Goal: Transaction & Acquisition: Purchase product/service

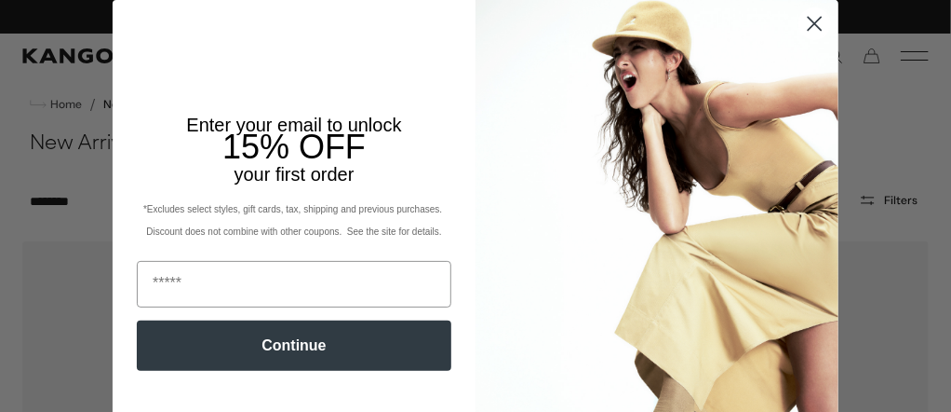
click at [803, 27] on circle "Close dialog" at bounding box center [815, 23] width 31 height 31
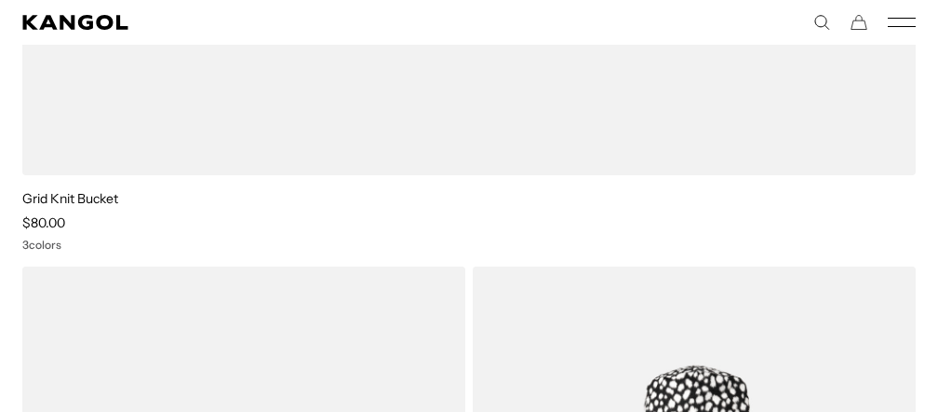
click at [906, 20] on icon "Mobile Menu" at bounding box center [902, 22] width 28 height 17
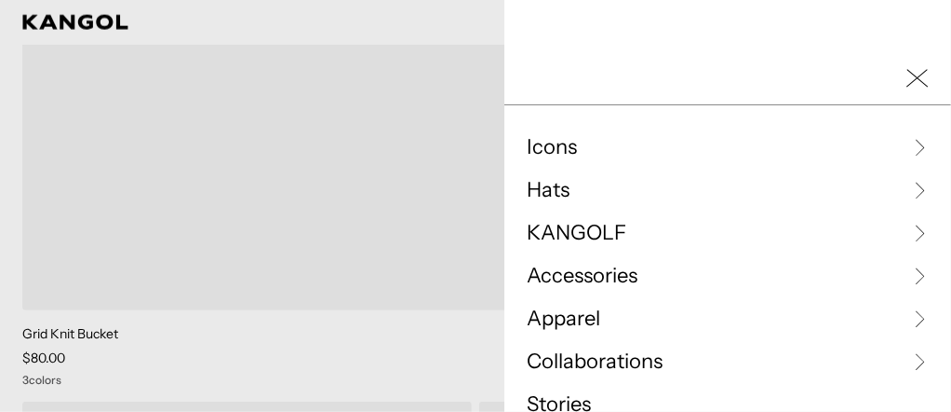
click at [911, 191] on icon at bounding box center [920, 190] width 19 height 19
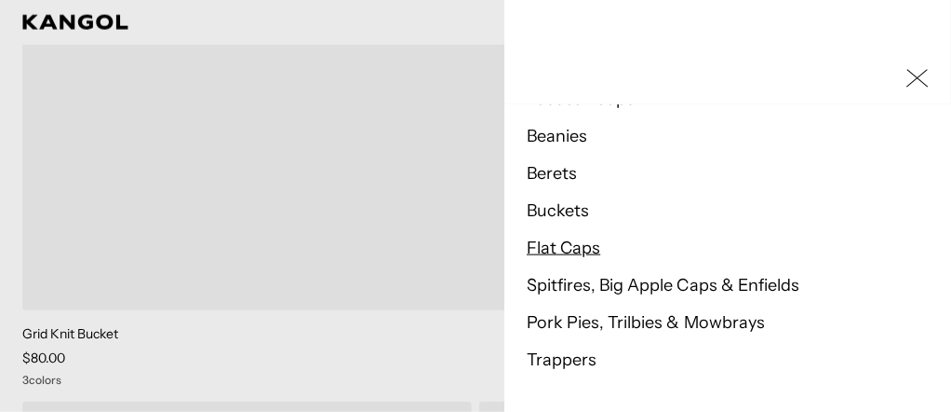
click at [577, 247] on link "Flat Caps" at bounding box center [564, 247] width 74 height 20
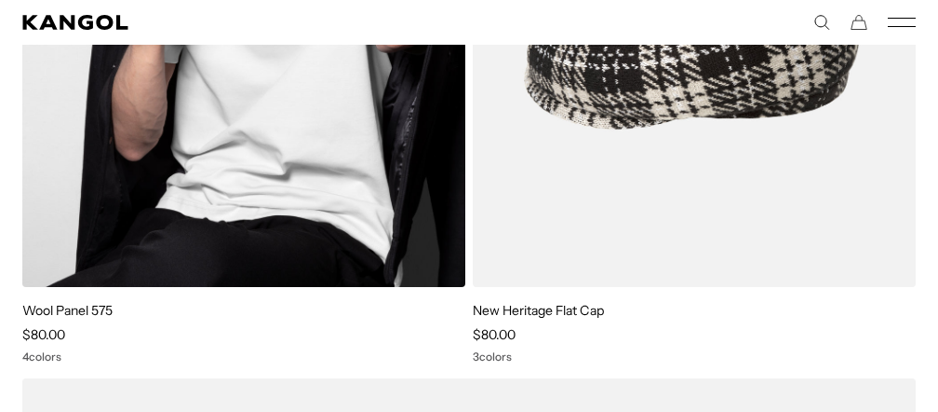
click at [205, 224] on img at bounding box center [243, 9] width 443 height 557
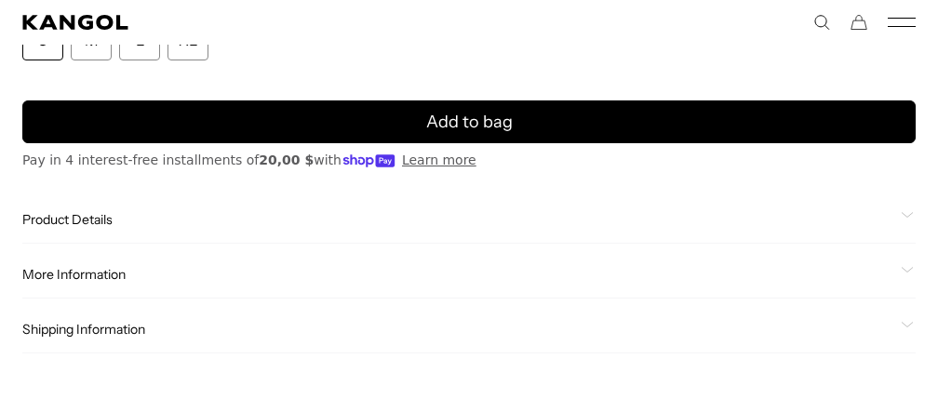
scroll to position [0, 384]
click at [105, 221] on span "Product Details" at bounding box center [457, 219] width 871 height 17
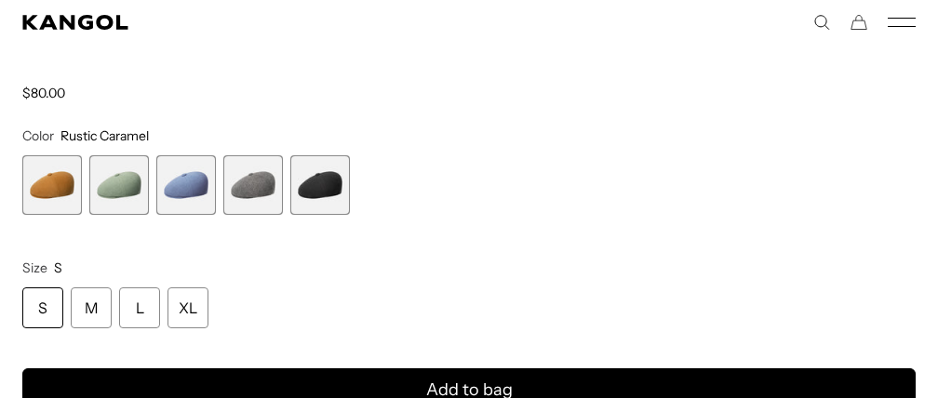
scroll to position [1397, 0]
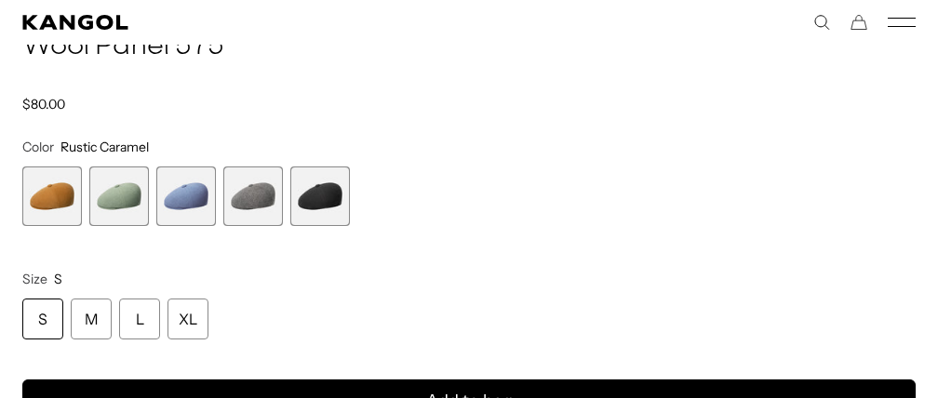
click at [326, 209] on span "5 of 5" at bounding box center [320, 197] width 60 height 60
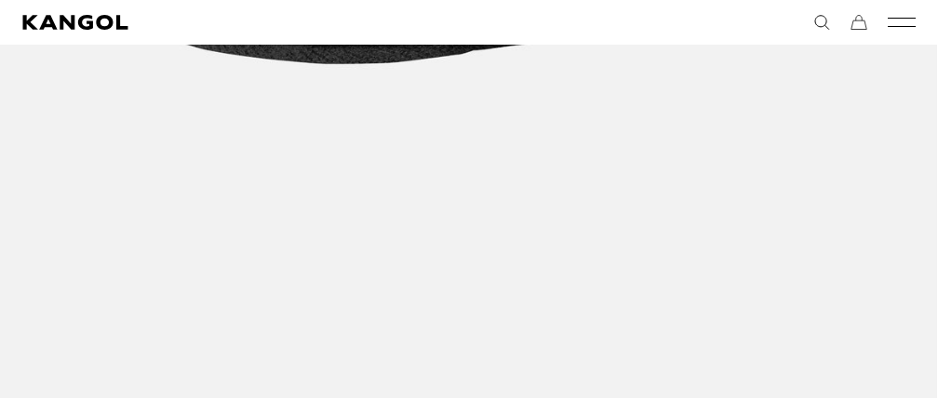
scroll to position [1024, 0]
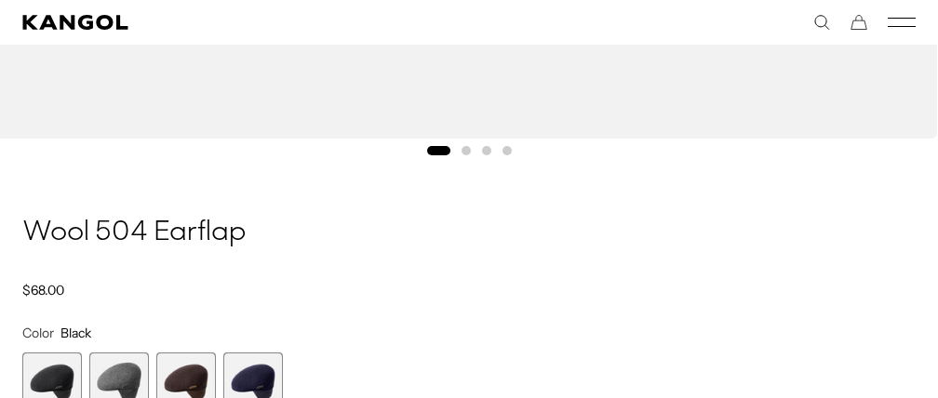
scroll to position [1024, 0]
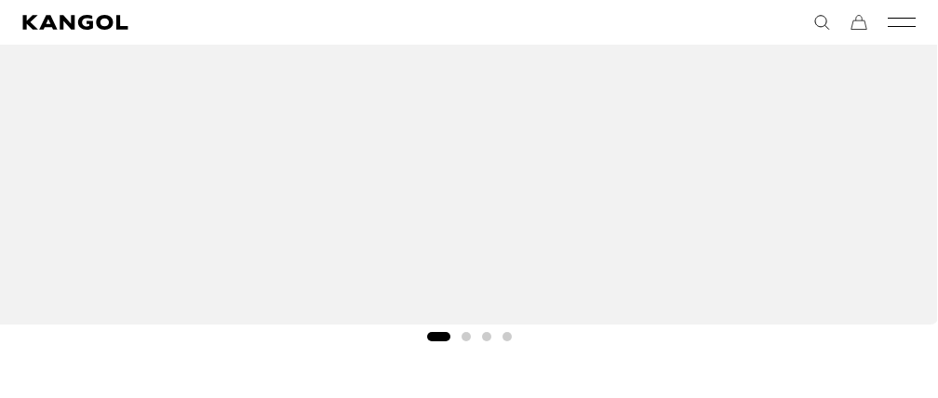
click at [467, 336] on button "Go to slide 2" at bounding box center [466, 336] width 9 height 9
click at [488, 334] on button "Go to slide 3" at bounding box center [486, 336] width 9 height 9
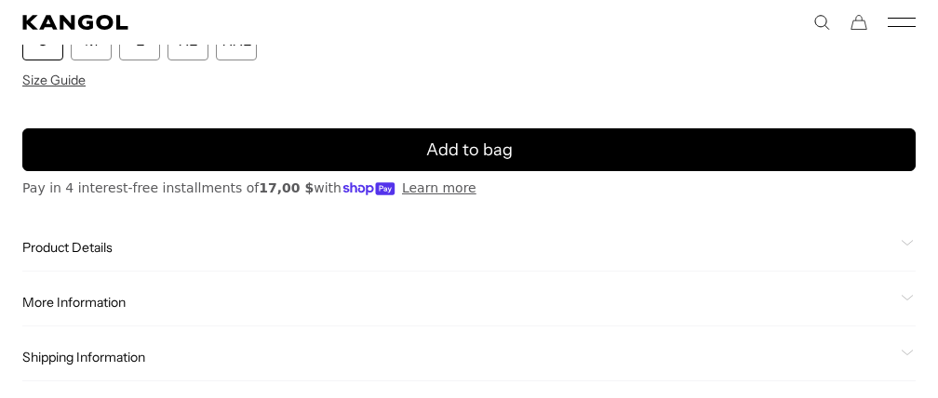
scroll to position [0, 384]
click at [115, 250] on span "Product Details" at bounding box center [457, 247] width 871 height 17
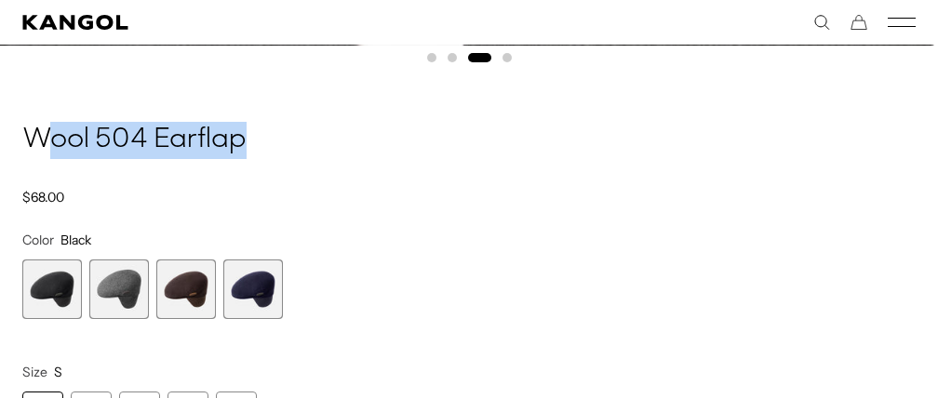
scroll to position [0, 0]
drag, startPoint x: 247, startPoint y: 142, endPoint x: 32, endPoint y: 138, distance: 215.1
click at [32, 138] on h1 "Wool 504 Earflap" at bounding box center [469, 140] width 894 height 37
